Goal: Task Accomplishment & Management: Use online tool/utility

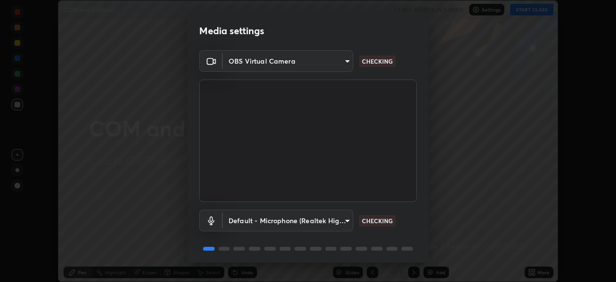
scroll to position [34, 0]
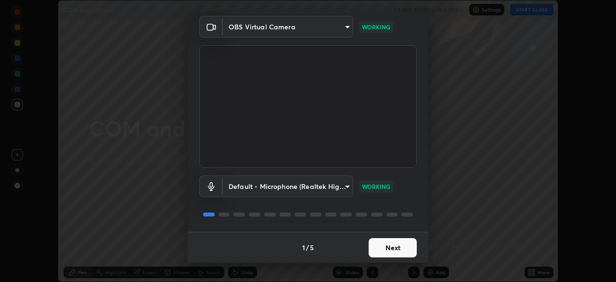
click at [407, 248] on button "Next" at bounding box center [393, 247] width 48 height 19
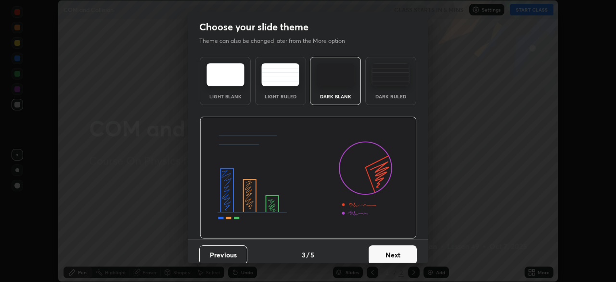
click at [407, 249] on button "Next" at bounding box center [393, 254] width 48 height 19
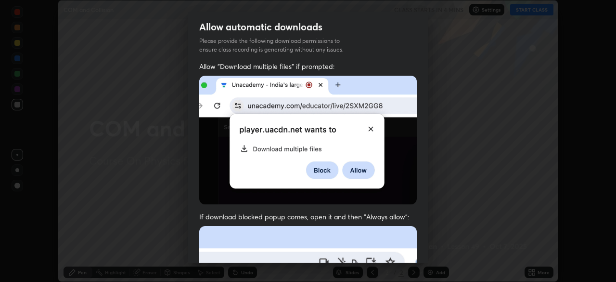
click at [421, 252] on div "Allow "Download multiple files" if prompted: If download blocked popup comes, o…" at bounding box center [308, 264] width 241 height 405
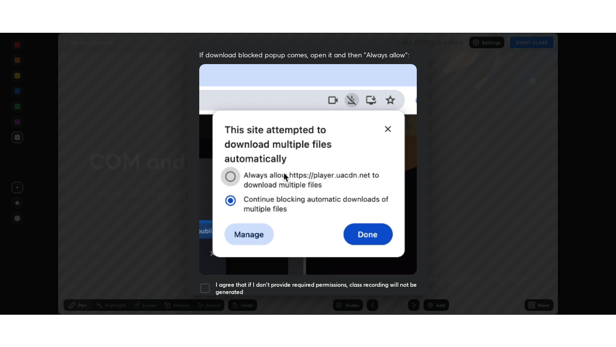
scroll to position [231, 0]
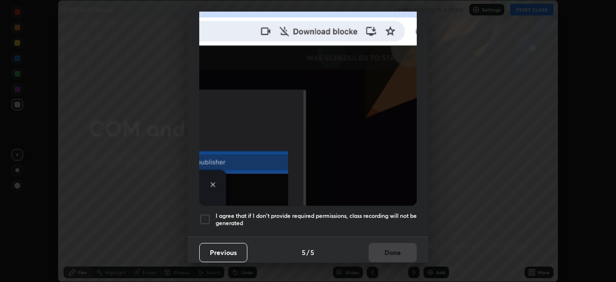
click at [404, 212] on h5 "I agree that if I don't provide required permissions, class recording will not …" at bounding box center [316, 219] width 201 height 15
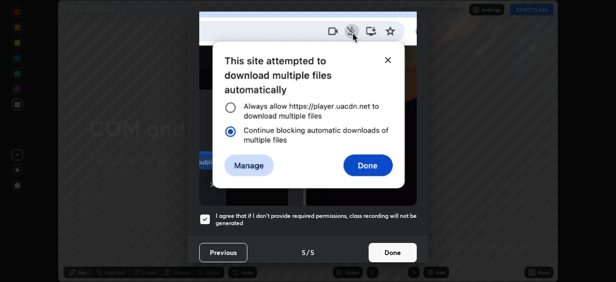
click at [396, 245] on button "Done" at bounding box center [393, 252] width 48 height 19
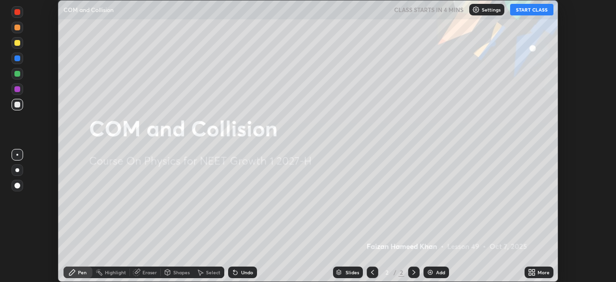
click at [540, 277] on div "More" at bounding box center [539, 272] width 29 height 12
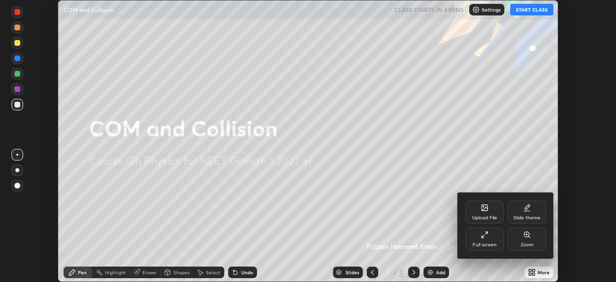
click at [492, 238] on div "Full screen" at bounding box center [484, 238] width 39 height 23
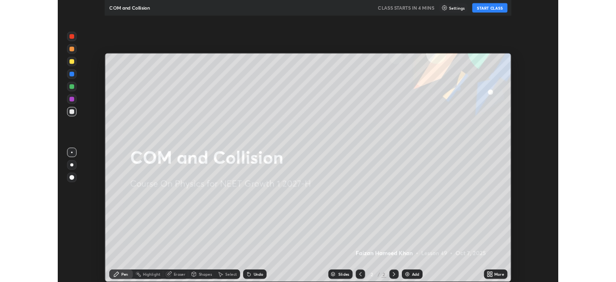
scroll to position [347, 616]
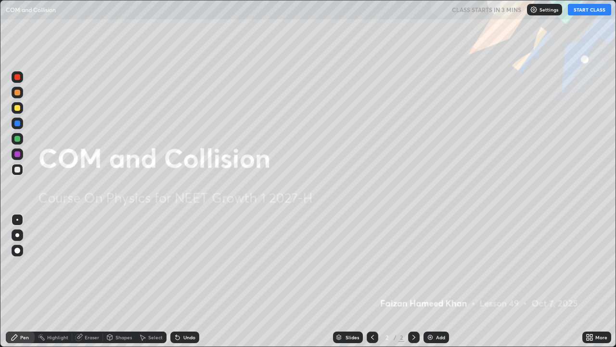
click at [181, 281] on div "Undo" at bounding box center [184, 337] width 29 height 12
click at [183, 281] on div "Undo" at bounding box center [189, 336] width 12 height 5
click at [184, 281] on div "Undo" at bounding box center [189, 336] width 12 height 5
click at [186, 281] on div "Undo" at bounding box center [184, 337] width 29 height 12
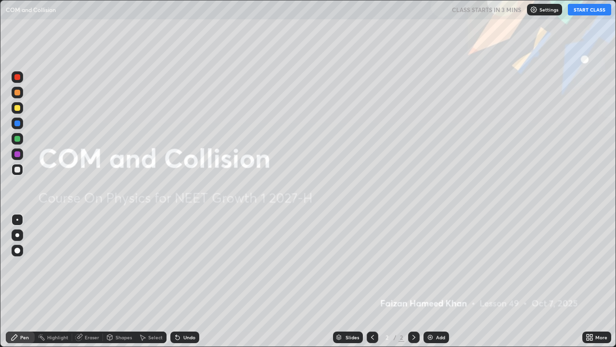
click at [184, 281] on div "Undo" at bounding box center [189, 336] width 12 height 5
click at [180, 281] on icon at bounding box center [178, 337] width 8 height 8
click at [182, 281] on div "Undo" at bounding box center [184, 337] width 29 height 12
click at [183, 281] on div "Undo" at bounding box center [184, 337] width 29 height 12
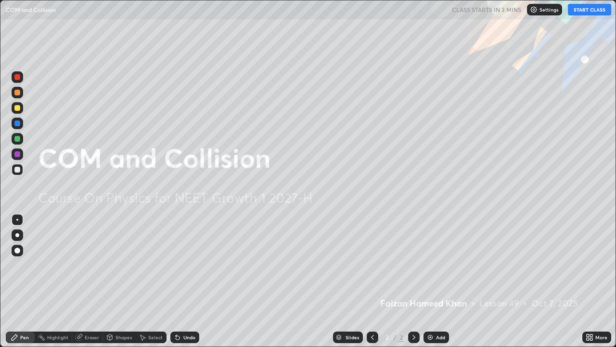
click at [184, 281] on div "Undo" at bounding box center [184, 337] width 29 height 12
click at [187, 281] on div "Undo" at bounding box center [189, 336] width 12 height 5
click at [185, 281] on div "Undo" at bounding box center [189, 336] width 12 height 5
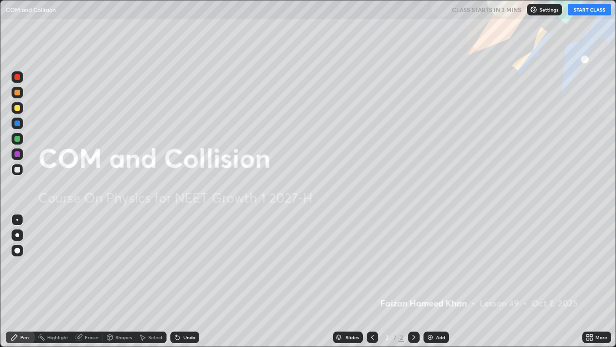
click at [187, 281] on div "Undo" at bounding box center [189, 336] width 12 height 5
click at [188, 281] on div "Undo" at bounding box center [189, 336] width 12 height 5
click at [189, 281] on div "Undo" at bounding box center [189, 336] width 12 height 5
click at [187, 281] on div "Undo" at bounding box center [189, 336] width 12 height 5
click at [186, 281] on div "Undo" at bounding box center [184, 337] width 29 height 12
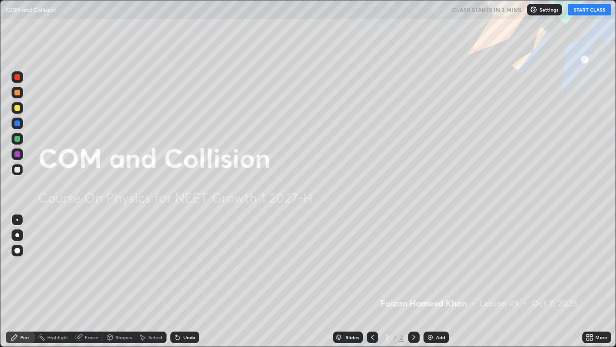
click at [191, 281] on div "Undo" at bounding box center [189, 336] width 12 height 5
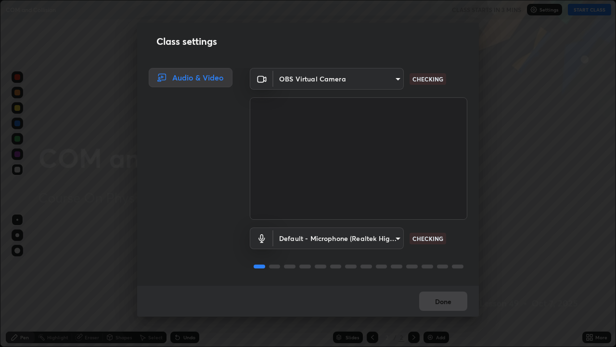
click at [509, 270] on div "Class settings Audio & Video OBS Virtual Camera 931b5fd39e4183603447597c3d884b6…" at bounding box center [308, 173] width 616 height 347
click at [505, 277] on div "Class settings Audio & Video OBS Virtual Camera 931b5fd39e4183603447597c3d884b6…" at bounding box center [308, 173] width 616 height 347
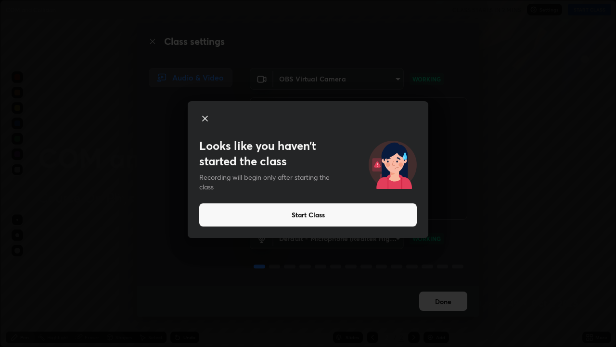
click at [206, 120] on icon at bounding box center [205, 119] width 12 height 12
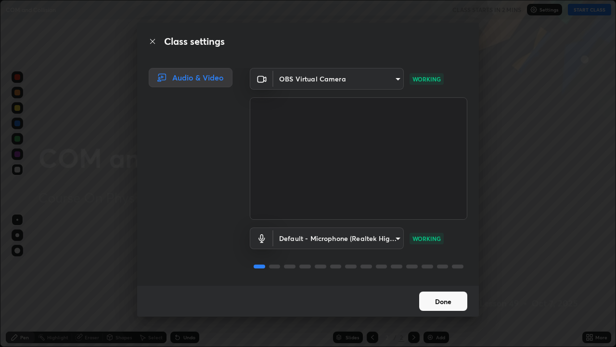
click at [110, 66] on div "Class settings Audio & Video OBS Virtual Camera 931b5fd39e4183603447597c3d884b6…" at bounding box center [308, 173] width 616 height 347
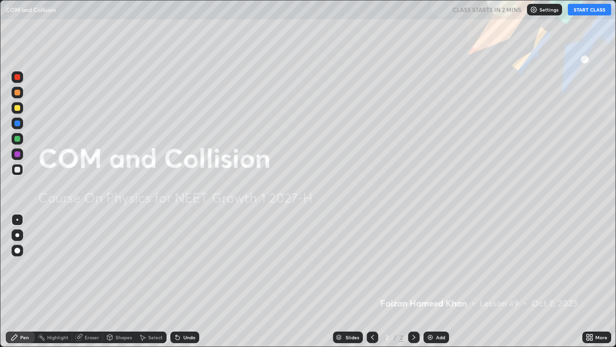
click at [181, 281] on div "Undo" at bounding box center [184, 337] width 29 height 12
click at [188, 281] on div "Undo" at bounding box center [189, 336] width 12 height 5
click at [186, 281] on div "Undo" at bounding box center [189, 336] width 12 height 5
click at [179, 281] on div "Undo" at bounding box center [184, 337] width 29 height 12
click at [180, 281] on icon at bounding box center [178, 337] width 8 height 8
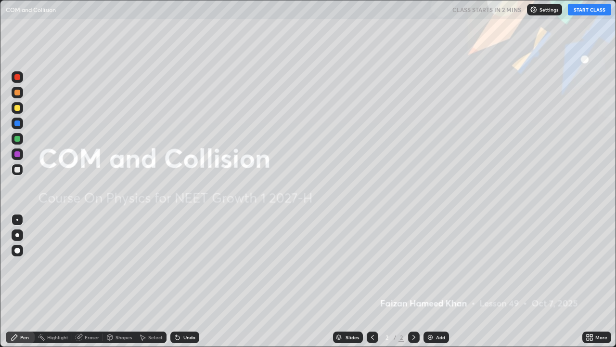
click at [176, 281] on icon at bounding box center [178, 337] width 4 height 4
click at [180, 281] on div "Undo" at bounding box center [184, 337] width 29 height 12
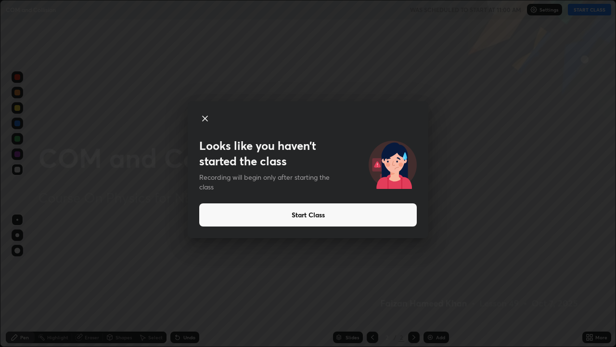
click at [394, 220] on button "Start Class" at bounding box center [308, 214] width 218 height 23
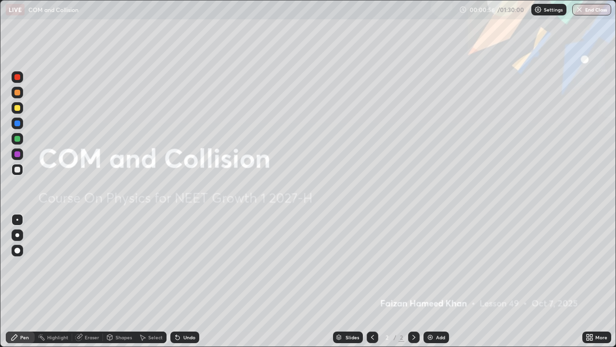
click at [431, 281] on img at bounding box center [430, 337] width 8 height 8
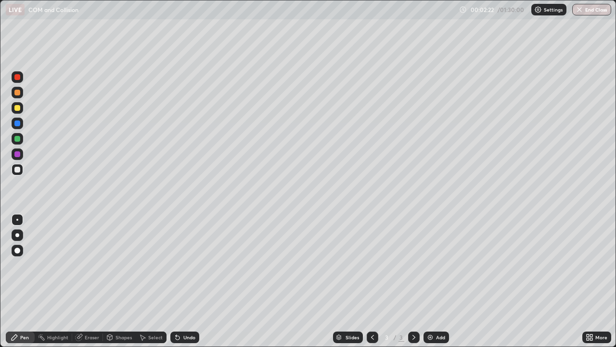
click at [372, 281] on icon at bounding box center [373, 337] width 8 height 8
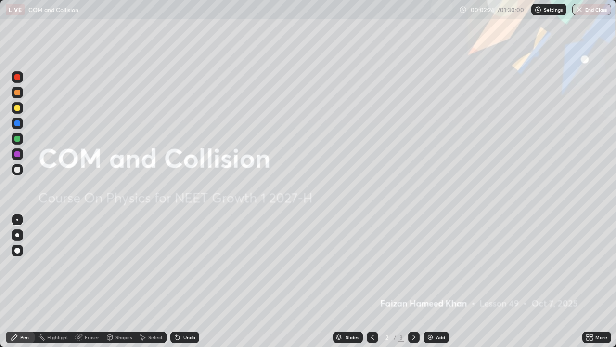
click at [413, 281] on icon at bounding box center [414, 337] width 8 height 8
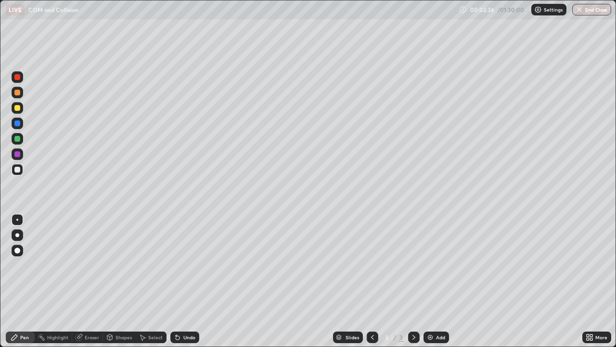
click at [18, 108] on div at bounding box center [17, 108] width 6 height 6
click at [90, 281] on div "Eraser" at bounding box center [92, 336] width 14 height 5
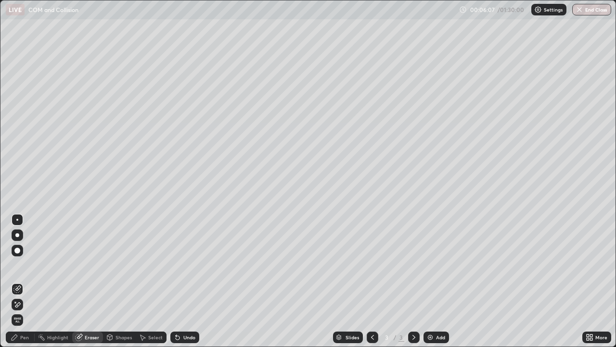
click at [22, 281] on div at bounding box center [18, 304] width 12 height 12
click at [39, 281] on circle at bounding box center [39, 336] width 1 height 1
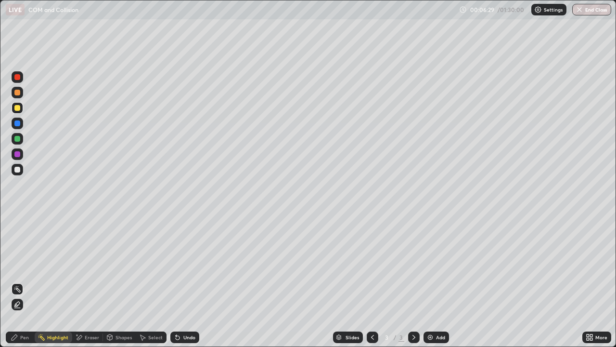
click at [27, 281] on div "Pen" at bounding box center [24, 336] width 9 height 5
click at [180, 281] on icon at bounding box center [178, 337] width 8 height 8
click at [181, 281] on div "Undo" at bounding box center [184, 337] width 29 height 12
click at [183, 281] on div "Undo" at bounding box center [189, 336] width 12 height 5
click at [181, 281] on div "Undo" at bounding box center [184, 337] width 29 height 12
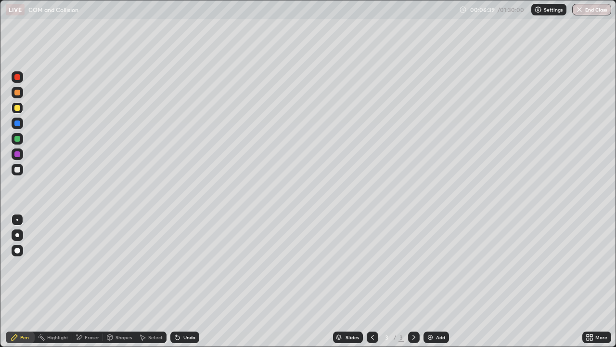
click at [176, 281] on icon at bounding box center [176, 334] width 1 height 1
click at [180, 281] on icon at bounding box center [178, 337] width 8 height 8
click at [190, 281] on div "Undo" at bounding box center [189, 336] width 12 height 5
click at [189, 281] on div "Undo" at bounding box center [189, 336] width 12 height 5
click at [185, 281] on div "Undo" at bounding box center [189, 336] width 12 height 5
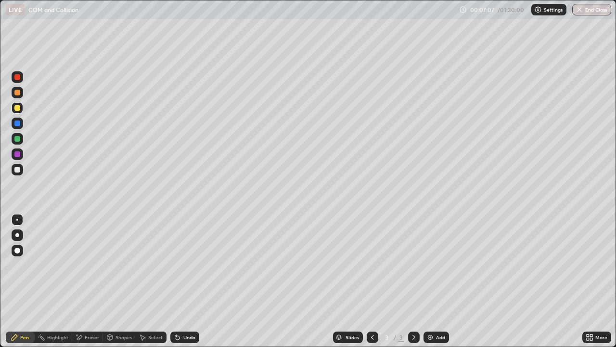
click at [115, 281] on div "Shapes" at bounding box center [119, 337] width 33 height 12
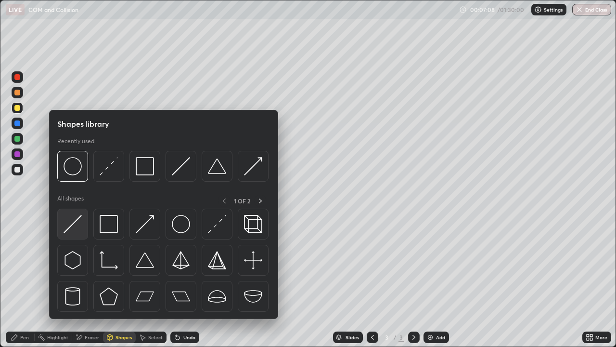
click at [79, 225] on img at bounding box center [73, 224] width 18 height 18
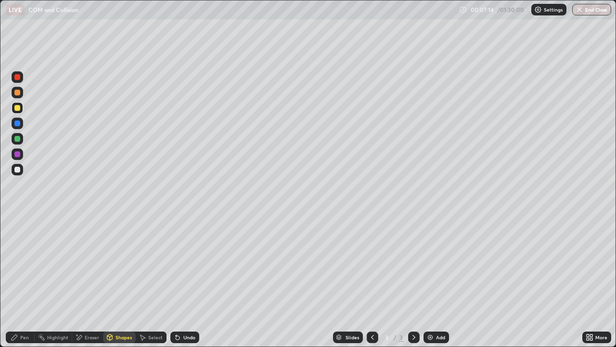
click at [118, 281] on div "Shapes" at bounding box center [124, 336] width 16 height 5
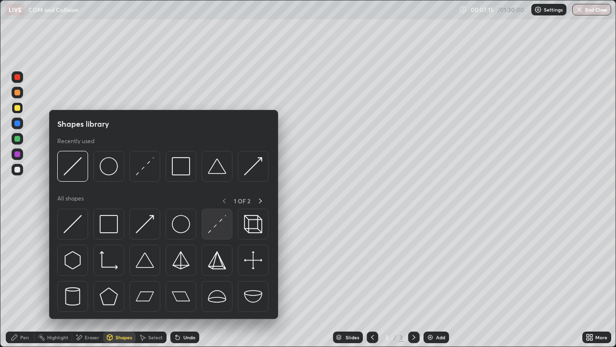
click at [215, 229] on img at bounding box center [217, 224] width 18 height 18
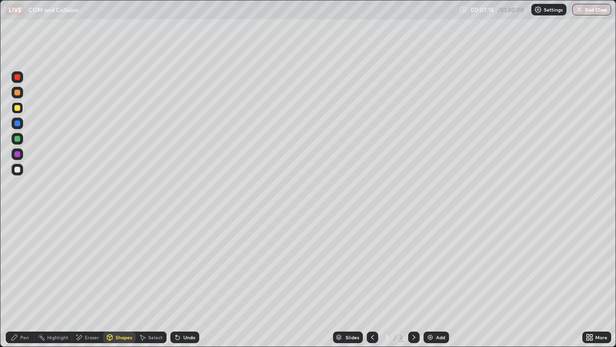
click at [19, 170] on div at bounding box center [17, 170] width 6 height 6
click at [20, 281] on div "Pen" at bounding box center [24, 336] width 9 height 5
click at [192, 281] on div "Undo" at bounding box center [189, 336] width 12 height 5
click at [193, 281] on div "Undo" at bounding box center [189, 336] width 12 height 5
click at [120, 281] on div "Shapes" at bounding box center [124, 336] width 16 height 5
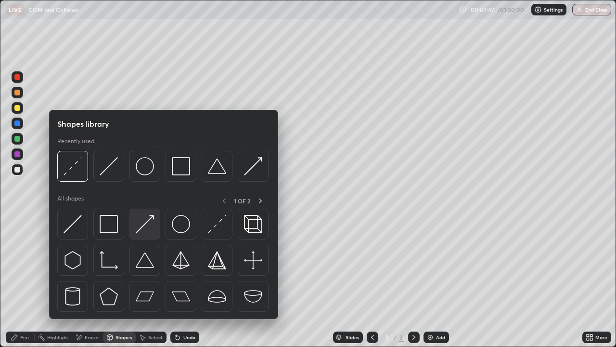
click at [146, 222] on img at bounding box center [145, 224] width 18 height 18
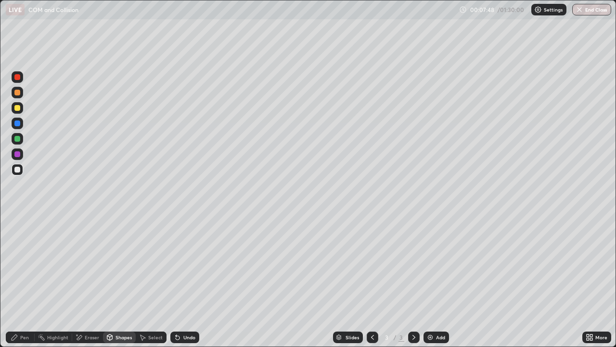
click at [22, 92] on div at bounding box center [18, 93] width 12 height 12
click at [21, 139] on div at bounding box center [18, 139] width 12 height 12
click at [31, 281] on div "Pen" at bounding box center [20, 337] width 29 height 12
click at [176, 281] on icon at bounding box center [178, 337] width 4 height 4
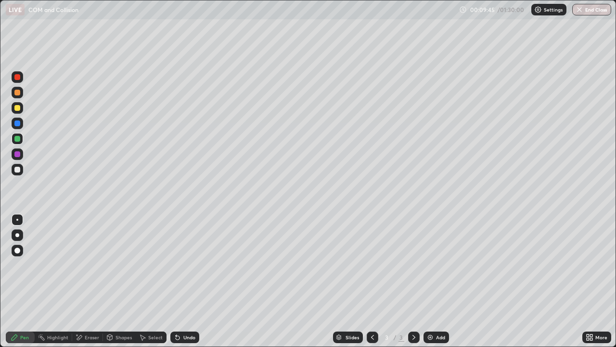
click at [118, 281] on div "Shapes" at bounding box center [124, 336] width 16 height 5
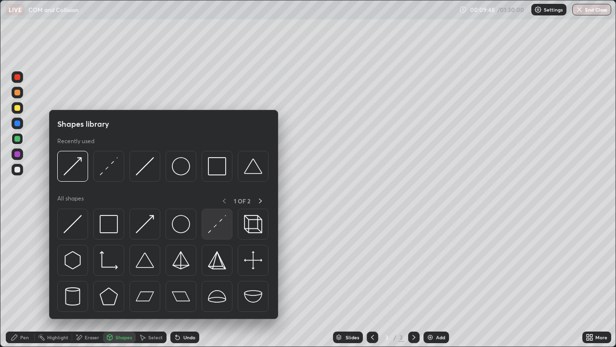
click at [215, 228] on img at bounding box center [217, 224] width 18 height 18
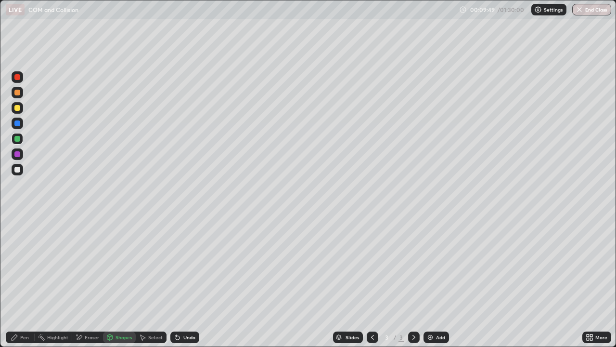
click at [18, 79] on div at bounding box center [17, 77] width 6 height 6
click at [22, 152] on div at bounding box center [18, 154] width 12 height 12
click at [185, 281] on div "Undo" at bounding box center [184, 337] width 29 height 12
click at [18, 92] on div at bounding box center [17, 93] width 6 height 6
click at [21, 77] on div at bounding box center [18, 77] width 12 height 12
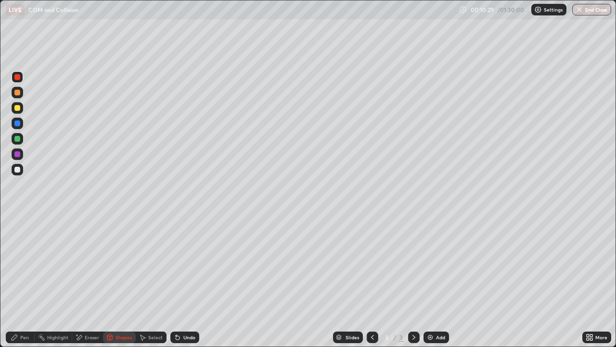
click at [22, 171] on div at bounding box center [18, 170] width 12 height 12
click at [22, 125] on div at bounding box center [18, 123] width 12 height 12
click at [30, 281] on div "Pen" at bounding box center [20, 337] width 29 height 12
click at [183, 281] on div "Undo" at bounding box center [189, 336] width 12 height 5
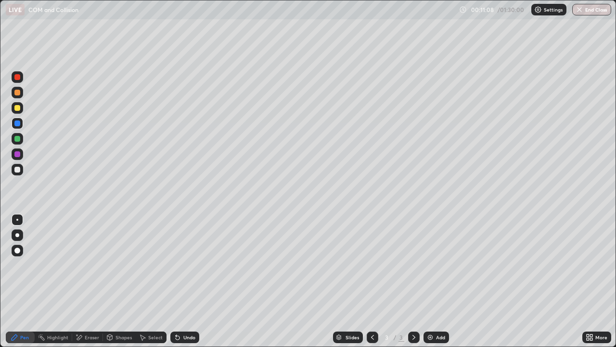
click at [179, 281] on icon at bounding box center [178, 337] width 8 height 8
click at [180, 281] on div "Undo" at bounding box center [184, 337] width 29 height 12
click at [17, 107] on div at bounding box center [17, 108] width 6 height 6
click at [184, 281] on div "Undo" at bounding box center [189, 336] width 12 height 5
click at [189, 281] on div "Undo" at bounding box center [184, 337] width 29 height 12
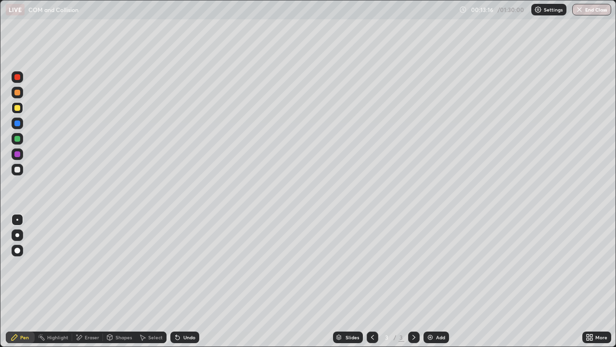
click at [22, 172] on div at bounding box center [18, 170] width 12 height 12
click at [189, 281] on div "Undo" at bounding box center [184, 337] width 29 height 12
click at [186, 281] on div "Undo" at bounding box center [189, 336] width 12 height 5
click at [413, 281] on icon at bounding box center [414, 337] width 8 height 8
click at [433, 281] on img at bounding box center [430, 337] width 8 height 8
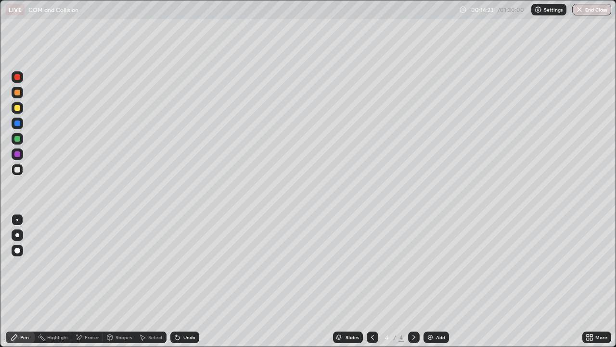
click at [370, 281] on icon at bounding box center [373, 337] width 8 height 8
click at [413, 281] on icon at bounding box center [414, 337] width 8 height 8
click at [376, 281] on div at bounding box center [373, 337] width 12 height 12
click at [414, 281] on icon at bounding box center [414, 337] width 8 height 8
click at [367, 281] on div at bounding box center [373, 337] width 12 height 12
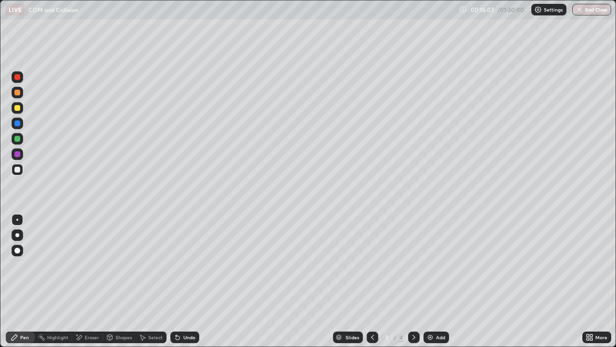
click at [412, 281] on icon at bounding box center [413, 336] width 3 height 5
click at [21, 140] on div at bounding box center [18, 139] width 12 height 12
click at [372, 281] on icon at bounding box center [373, 337] width 8 height 8
click at [413, 281] on icon at bounding box center [414, 337] width 8 height 8
click at [367, 281] on div at bounding box center [373, 337] width 12 height 12
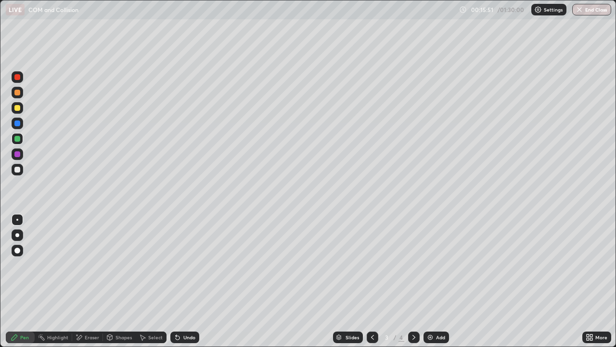
click at [413, 281] on icon at bounding box center [414, 337] width 8 height 8
click at [372, 281] on icon at bounding box center [373, 337] width 8 height 8
click at [413, 281] on icon at bounding box center [414, 337] width 8 height 8
click at [18, 169] on div at bounding box center [17, 170] width 6 height 6
click at [372, 281] on icon at bounding box center [373, 337] width 8 height 8
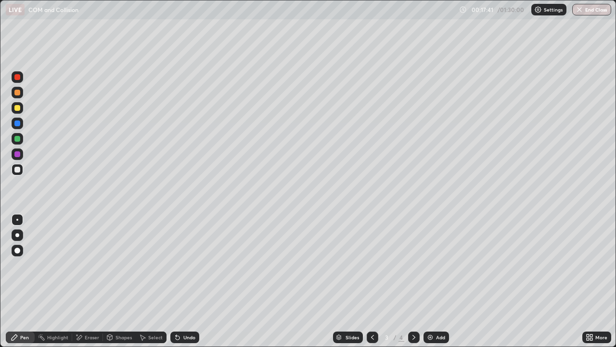
click at [412, 281] on icon at bounding box center [414, 337] width 8 height 8
click at [189, 281] on div "Undo" at bounding box center [189, 336] width 12 height 5
click at [188, 281] on div "Undo" at bounding box center [189, 336] width 12 height 5
click at [373, 281] on icon at bounding box center [373, 337] width 8 height 8
click at [410, 281] on icon at bounding box center [414, 337] width 8 height 8
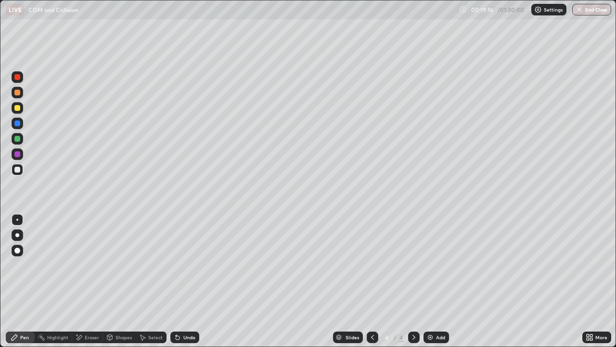
click at [85, 281] on div "Eraser" at bounding box center [92, 336] width 14 height 5
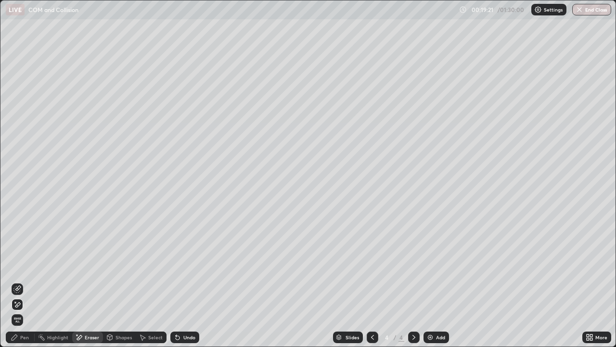
click at [21, 281] on div "Pen" at bounding box center [24, 336] width 9 height 5
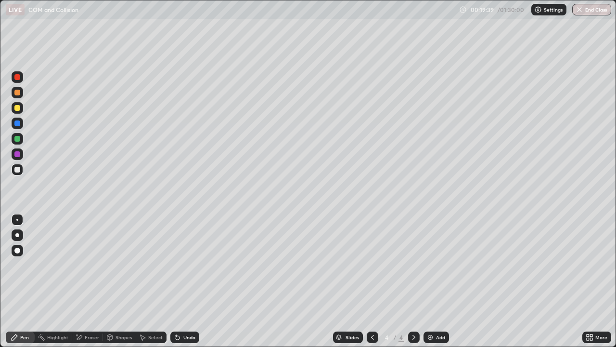
click at [371, 281] on icon at bounding box center [373, 337] width 8 height 8
click at [414, 281] on icon at bounding box center [414, 337] width 8 height 8
click at [373, 281] on icon at bounding box center [373, 337] width 8 height 8
click at [413, 281] on icon at bounding box center [414, 337] width 8 height 8
click at [370, 281] on icon at bounding box center [373, 337] width 8 height 8
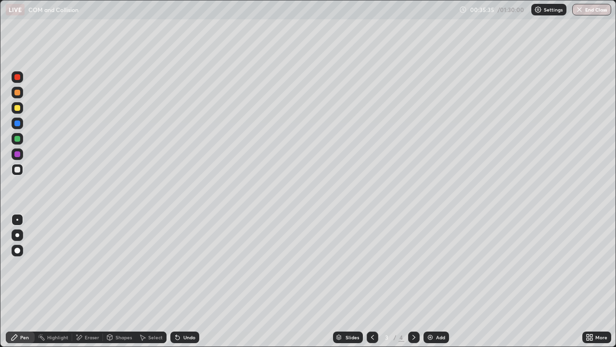
click at [412, 281] on icon at bounding box center [414, 337] width 8 height 8
click at [413, 281] on icon at bounding box center [414, 337] width 8 height 8
click at [414, 281] on icon at bounding box center [414, 337] width 8 height 8
click at [430, 281] on img at bounding box center [430, 337] width 8 height 8
click at [372, 281] on icon at bounding box center [373, 337] width 8 height 8
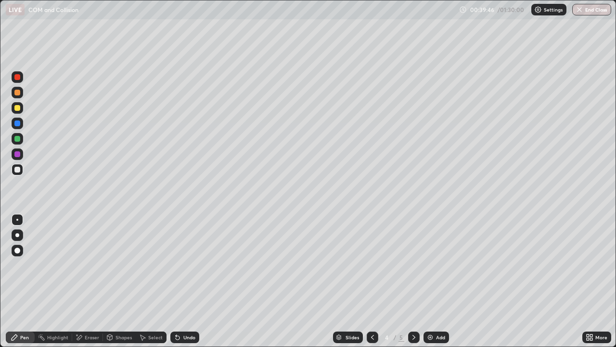
click at [410, 281] on icon at bounding box center [414, 337] width 8 height 8
click at [180, 281] on icon at bounding box center [178, 337] width 8 height 8
click at [22, 137] on div at bounding box center [18, 139] width 12 height 12
click at [588, 281] on icon at bounding box center [588, 335] width 2 height 2
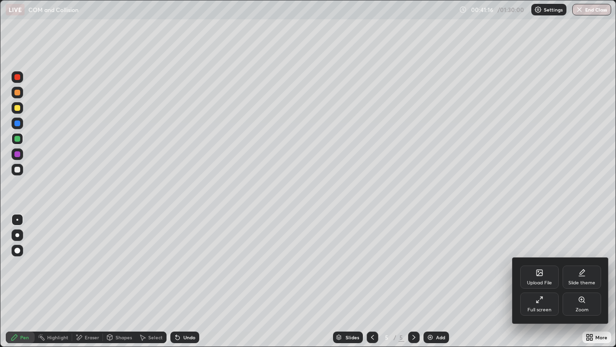
click at [535, 281] on div "Full screen" at bounding box center [539, 309] width 24 height 5
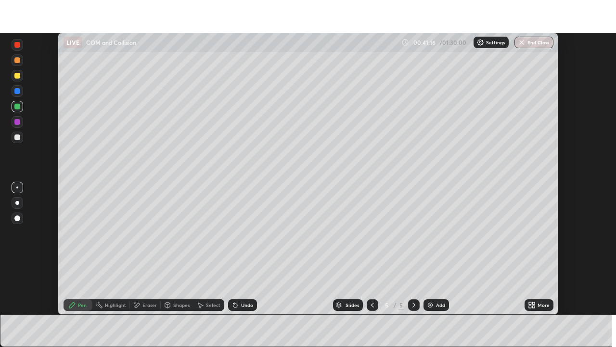
scroll to position [47848, 47513]
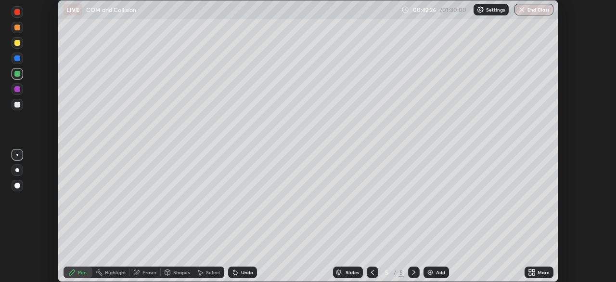
click at [533, 273] on icon at bounding box center [533, 273] width 2 height 2
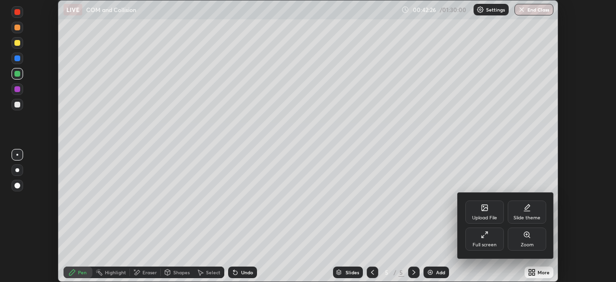
click at [486, 233] on icon at bounding box center [486, 233] width 2 height 2
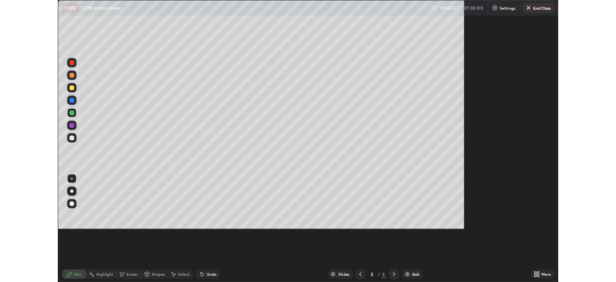
scroll to position [347, 616]
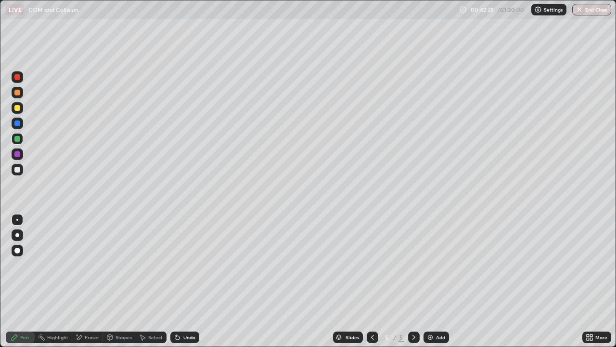
click at [372, 281] on icon at bounding box center [372, 336] width 3 height 5
click at [412, 281] on div at bounding box center [414, 337] width 12 height 12
click at [185, 281] on div "Undo" at bounding box center [189, 336] width 12 height 5
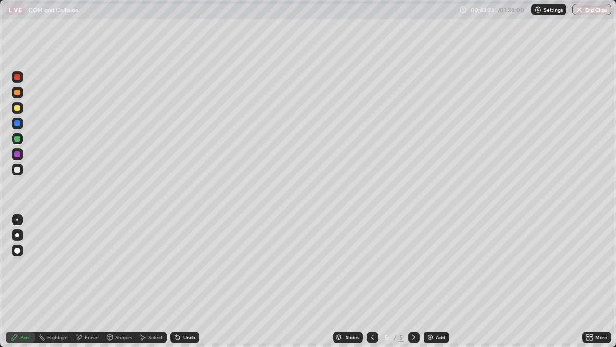
click at [185, 281] on div "Undo" at bounding box center [189, 336] width 12 height 5
click at [186, 281] on div "Undo" at bounding box center [189, 336] width 12 height 5
click at [188, 281] on div "Undo" at bounding box center [189, 336] width 12 height 5
click at [190, 281] on div "Undo" at bounding box center [184, 337] width 29 height 12
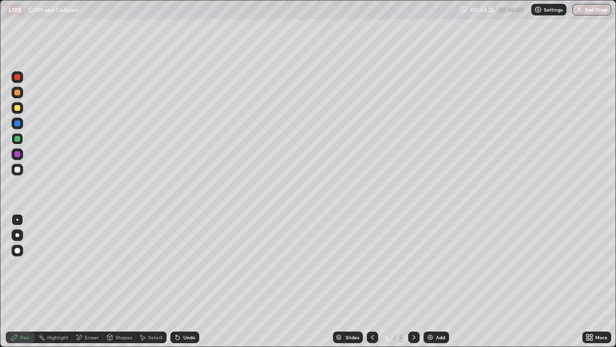
click at [413, 281] on icon at bounding box center [413, 336] width 3 height 5
click at [372, 281] on icon at bounding box center [373, 337] width 8 height 8
click at [591, 281] on icon at bounding box center [591, 335] width 2 height 2
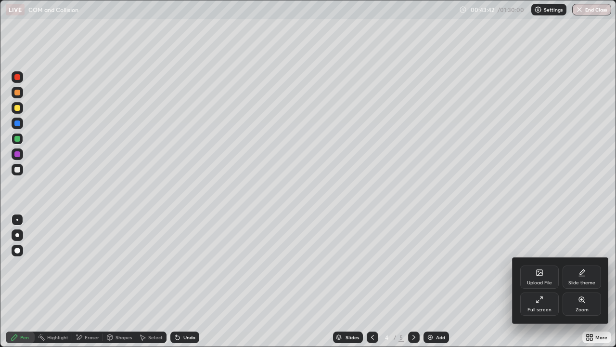
click at [534, 281] on div "Full screen" at bounding box center [539, 303] width 39 height 23
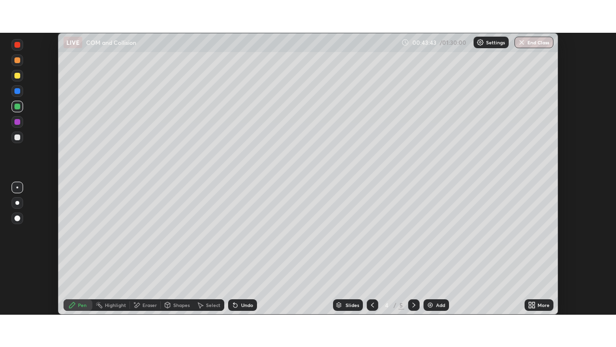
scroll to position [47848, 47513]
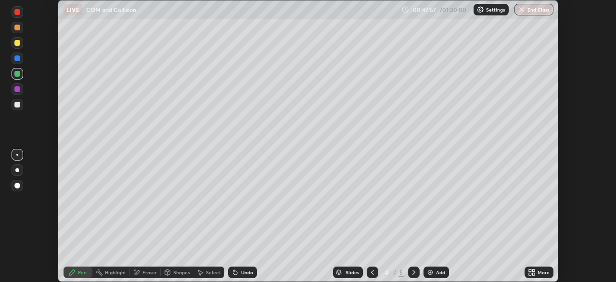
click at [533, 273] on icon at bounding box center [533, 273] width 2 height 2
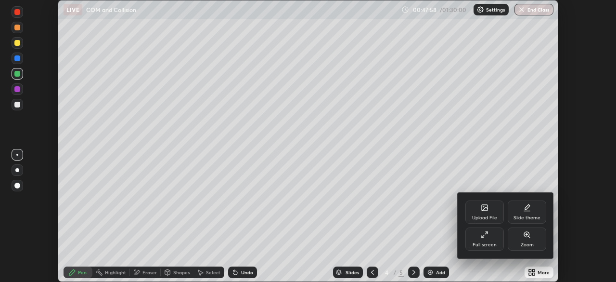
click at [484, 243] on div "Full screen" at bounding box center [485, 244] width 24 height 5
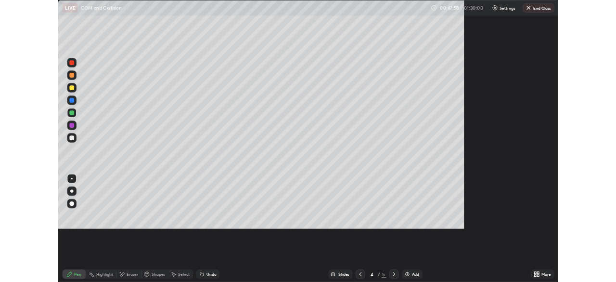
scroll to position [347, 616]
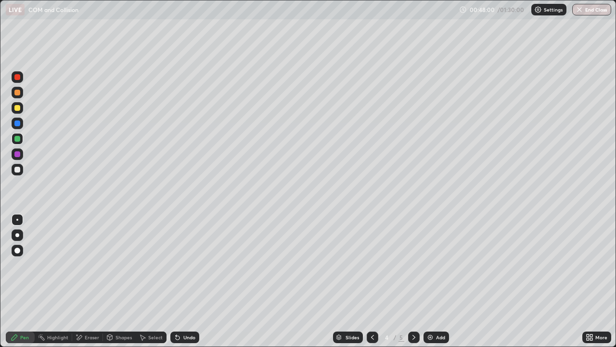
click at [413, 281] on icon at bounding box center [414, 337] width 8 height 8
click at [370, 281] on div at bounding box center [373, 337] width 12 height 12
click at [413, 281] on icon at bounding box center [414, 337] width 8 height 8
click at [412, 281] on icon at bounding box center [414, 337] width 8 height 8
click at [413, 281] on icon at bounding box center [414, 337] width 8 height 8
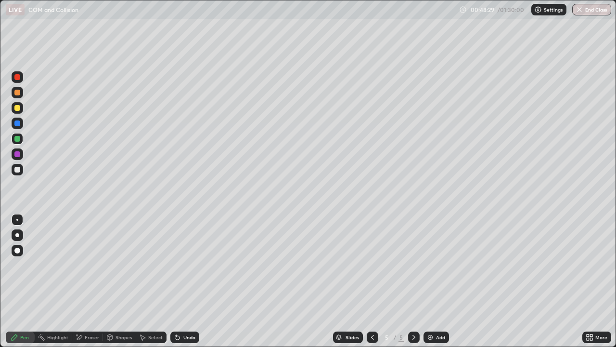
click at [433, 281] on img at bounding box center [430, 337] width 8 height 8
click at [20, 109] on div at bounding box center [17, 108] width 6 height 6
click at [185, 281] on div "Undo" at bounding box center [184, 337] width 29 height 12
click at [23, 168] on div at bounding box center [18, 170] width 12 height 12
click at [19, 138] on div at bounding box center [17, 139] width 6 height 6
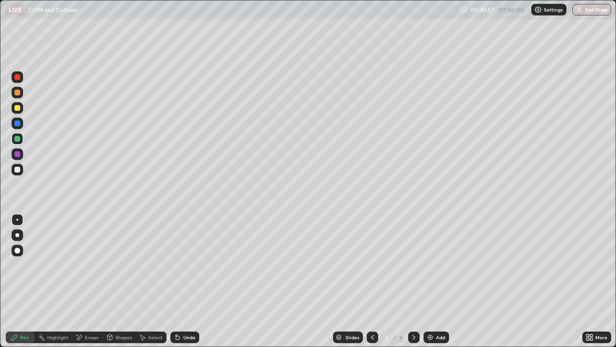
click at [21, 168] on div at bounding box center [18, 170] width 12 height 12
click at [23, 168] on div at bounding box center [18, 170] width 12 height 12
click at [21, 138] on div at bounding box center [18, 139] width 12 height 12
click at [121, 281] on div "Shapes" at bounding box center [124, 336] width 16 height 5
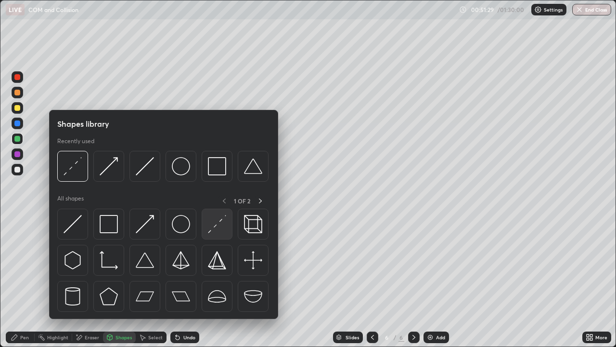
click at [210, 229] on img at bounding box center [217, 224] width 18 height 18
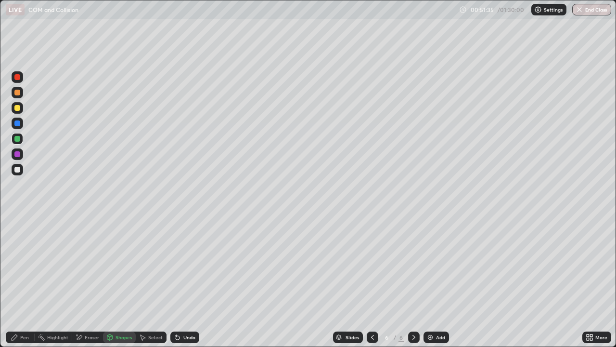
click at [176, 281] on icon at bounding box center [178, 337] width 4 height 4
click at [117, 281] on div "Shapes" at bounding box center [119, 337] width 33 height 12
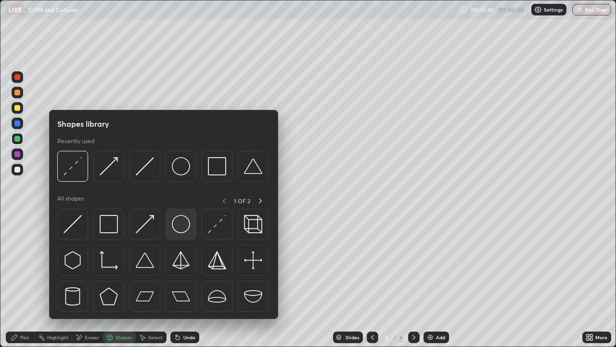
click at [176, 224] on img at bounding box center [181, 224] width 18 height 18
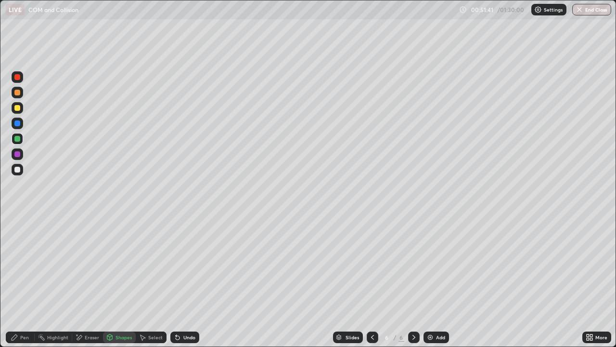
click at [18, 108] on div at bounding box center [17, 108] width 6 height 6
click at [16, 281] on icon at bounding box center [15, 337] width 6 height 6
click at [18, 169] on div at bounding box center [17, 170] width 6 height 6
click at [178, 281] on icon at bounding box center [178, 337] width 8 height 8
click at [120, 281] on div "Shapes" at bounding box center [119, 337] width 33 height 12
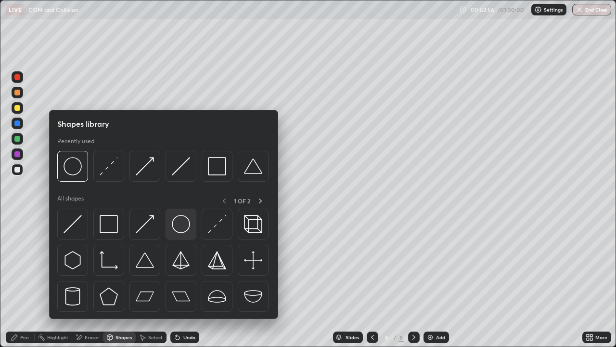
click at [178, 225] on img at bounding box center [181, 224] width 18 height 18
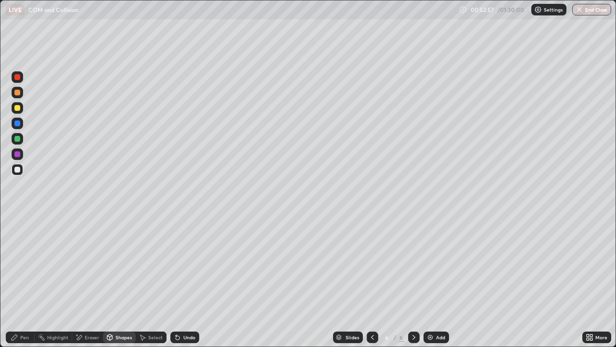
click at [21, 105] on div at bounding box center [18, 108] width 12 height 12
click at [22, 169] on div at bounding box center [18, 170] width 12 height 12
click at [18, 281] on div "Pen" at bounding box center [20, 337] width 29 height 12
click at [179, 281] on icon at bounding box center [178, 337] width 8 height 8
click at [176, 281] on icon at bounding box center [176, 334] width 1 height 1
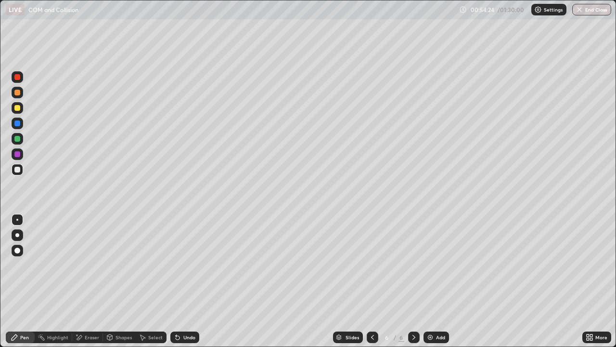
click at [414, 281] on icon at bounding box center [414, 337] width 8 height 8
click at [431, 281] on img at bounding box center [430, 337] width 8 height 8
click at [21, 140] on div at bounding box center [18, 139] width 12 height 12
click at [18, 108] on div at bounding box center [17, 108] width 6 height 6
click at [372, 281] on icon at bounding box center [373, 337] width 8 height 8
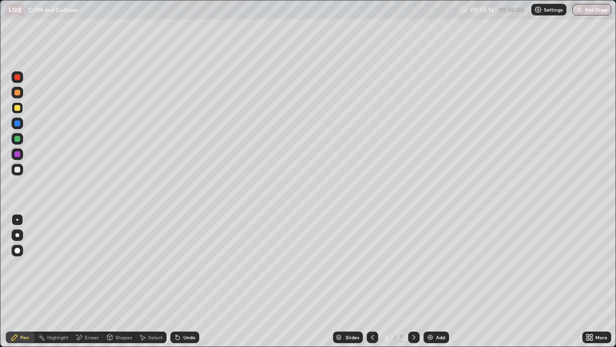
click at [187, 281] on div "Undo" at bounding box center [189, 336] width 12 height 5
click at [412, 281] on icon at bounding box center [414, 337] width 8 height 8
click at [373, 281] on icon at bounding box center [373, 337] width 8 height 8
click at [413, 281] on icon at bounding box center [414, 337] width 8 height 8
click at [22, 152] on div at bounding box center [18, 154] width 12 height 12
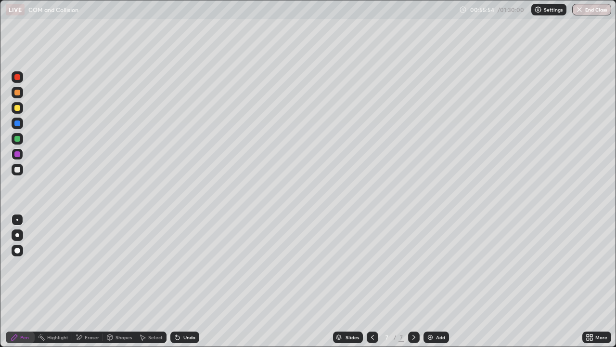
click at [180, 281] on icon at bounding box center [178, 337] width 8 height 8
click at [181, 281] on div "Undo" at bounding box center [184, 337] width 29 height 12
click at [21, 281] on div "Pen" at bounding box center [24, 336] width 9 height 5
click at [187, 281] on div "Undo" at bounding box center [189, 336] width 12 height 5
click at [188, 281] on div "Undo" at bounding box center [189, 336] width 12 height 5
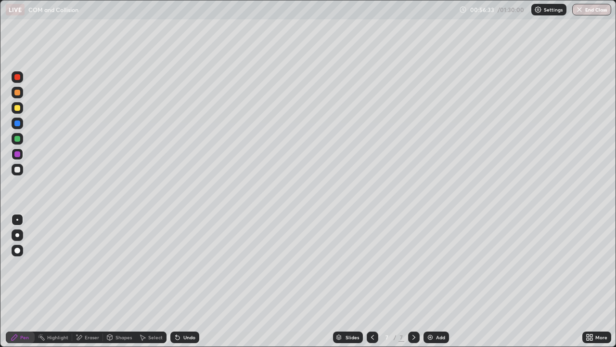
click at [176, 281] on icon at bounding box center [178, 337] width 4 height 4
click at [187, 281] on div "Undo" at bounding box center [189, 336] width 12 height 5
click at [22, 170] on div at bounding box center [18, 170] width 12 height 12
click at [185, 281] on div "Undo" at bounding box center [189, 336] width 12 height 5
click at [181, 281] on div "Undo" at bounding box center [184, 337] width 29 height 12
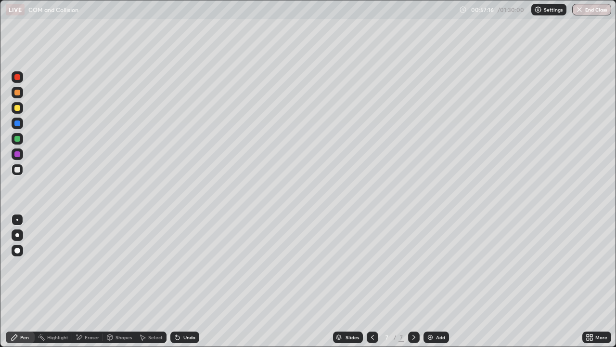
click at [180, 281] on div "Undo" at bounding box center [184, 337] width 29 height 12
click at [413, 281] on icon at bounding box center [414, 337] width 8 height 8
click at [430, 281] on img at bounding box center [430, 337] width 8 height 8
click at [370, 281] on icon at bounding box center [373, 337] width 8 height 8
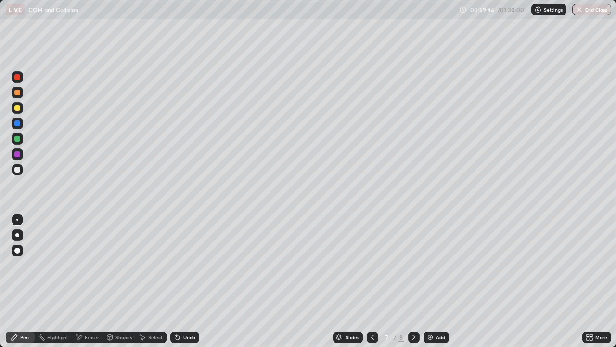
click at [371, 281] on icon at bounding box center [373, 337] width 8 height 8
click at [414, 281] on icon at bounding box center [414, 337] width 8 height 8
click at [371, 281] on icon at bounding box center [372, 336] width 3 height 5
click at [372, 281] on icon at bounding box center [373, 337] width 8 height 8
click at [412, 281] on icon at bounding box center [413, 336] width 3 height 5
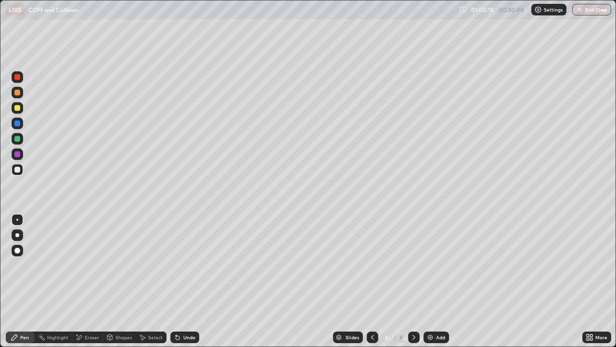
click at [176, 281] on icon at bounding box center [178, 337] width 4 height 4
click at [185, 281] on div "Undo" at bounding box center [189, 336] width 12 height 5
click at [413, 281] on icon at bounding box center [414, 337] width 8 height 8
click at [412, 281] on icon at bounding box center [414, 337] width 8 height 8
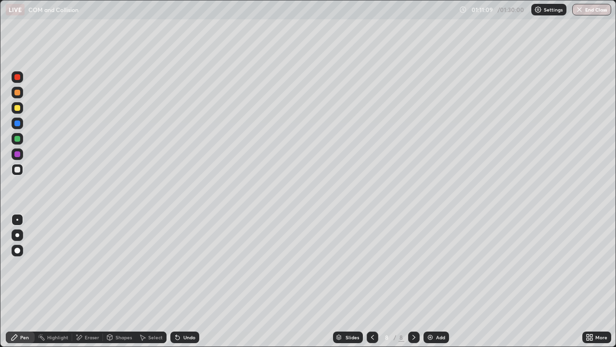
click at [428, 281] on img at bounding box center [430, 337] width 8 height 8
click at [108, 281] on icon at bounding box center [109, 337] width 5 height 6
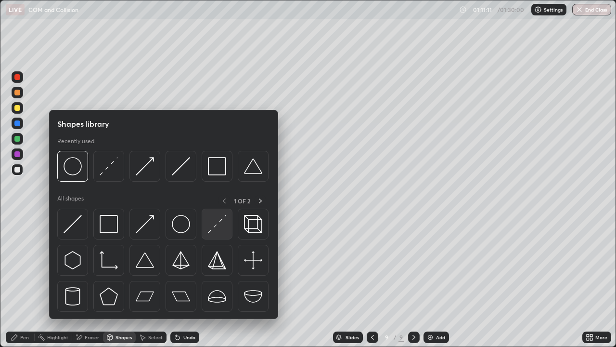
click at [207, 230] on div at bounding box center [217, 223] width 31 height 31
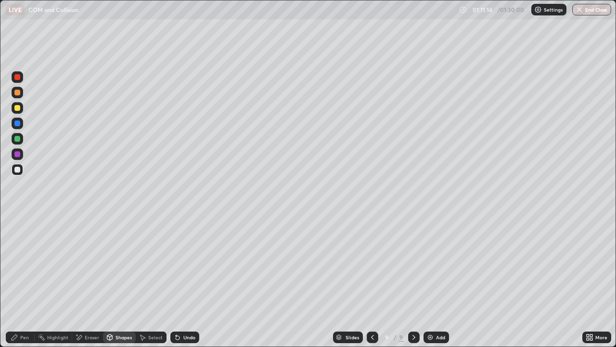
click at [19, 110] on div at bounding box center [17, 108] width 6 height 6
click at [112, 281] on icon at bounding box center [110, 337] width 8 height 8
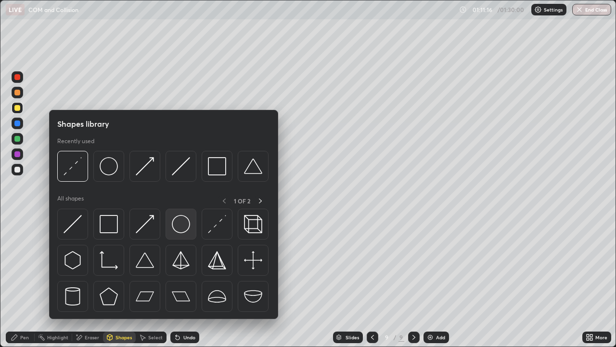
click at [176, 228] on img at bounding box center [181, 224] width 18 height 18
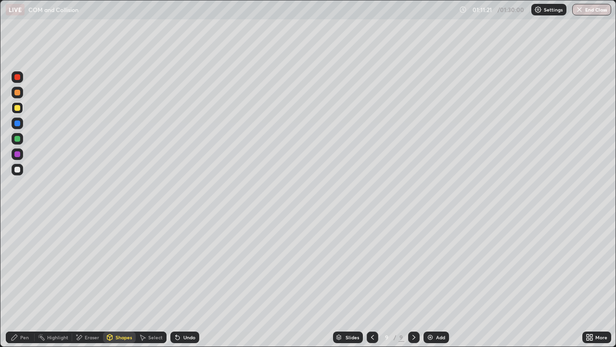
click at [22, 93] on div at bounding box center [18, 93] width 12 height 12
click at [25, 281] on div "Pen" at bounding box center [24, 336] width 9 height 5
click at [19, 139] on div at bounding box center [17, 139] width 6 height 6
click at [17, 170] on div at bounding box center [17, 170] width 6 height 6
click at [184, 281] on div "Undo" at bounding box center [189, 336] width 12 height 5
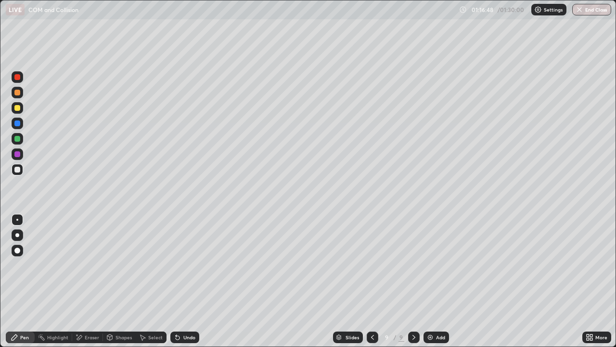
click at [187, 281] on div "Undo" at bounding box center [189, 336] width 12 height 5
click at [181, 281] on div "Undo" at bounding box center [184, 337] width 29 height 12
click at [18, 107] on div at bounding box center [17, 108] width 6 height 6
click at [89, 281] on div "Eraser" at bounding box center [87, 337] width 31 height 12
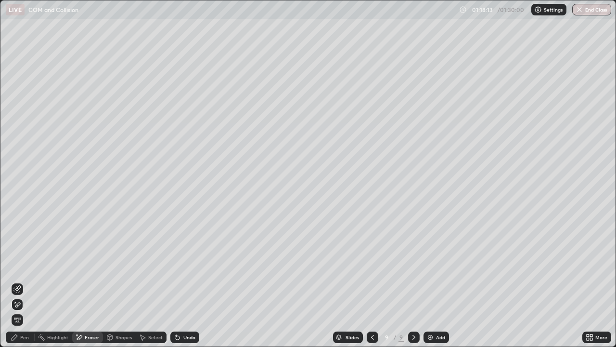
click at [18, 281] on icon at bounding box center [17, 287] width 5 height 5
click at [26, 281] on div "Pen" at bounding box center [24, 336] width 9 height 5
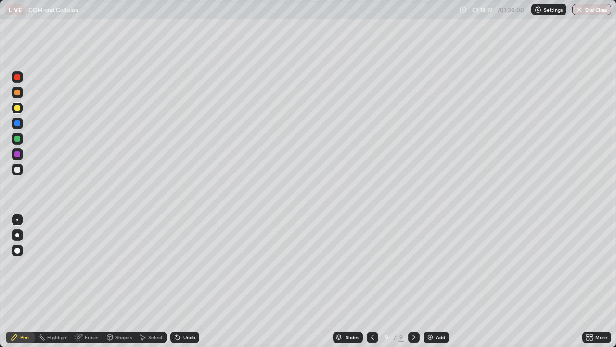
click at [19, 137] on div at bounding box center [17, 139] width 6 height 6
click at [592, 281] on icon at bounding box center [591, 338] width 2 height 2
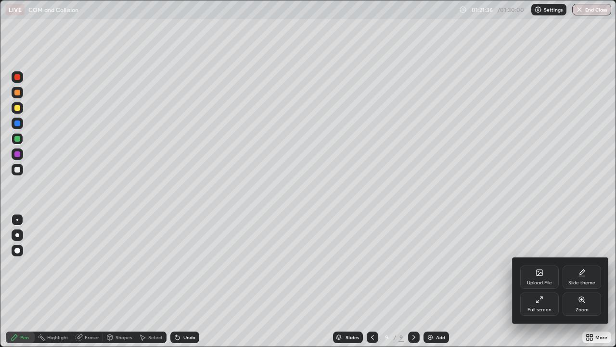
click at [557, 281] on div "Full screen" at bounding box center [539, 303] width 39 height 23
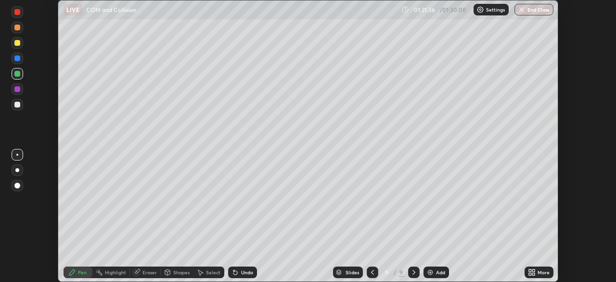
scroll to position [47848, 47513]
click at [539, 5] on button "End Class" at bounding box center [534, 10] width 39 height 12
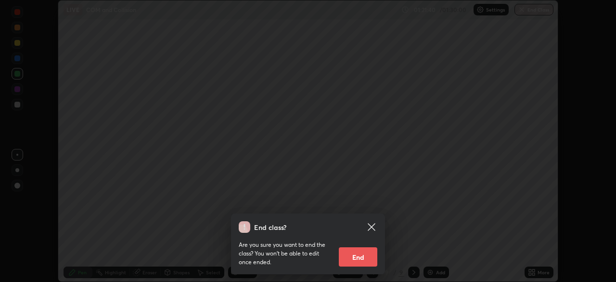
click at [355, 259] on button "End" at bounding box center [358, 256] width 39 height 19
